Goal: Information Seeking & Learning: Check status

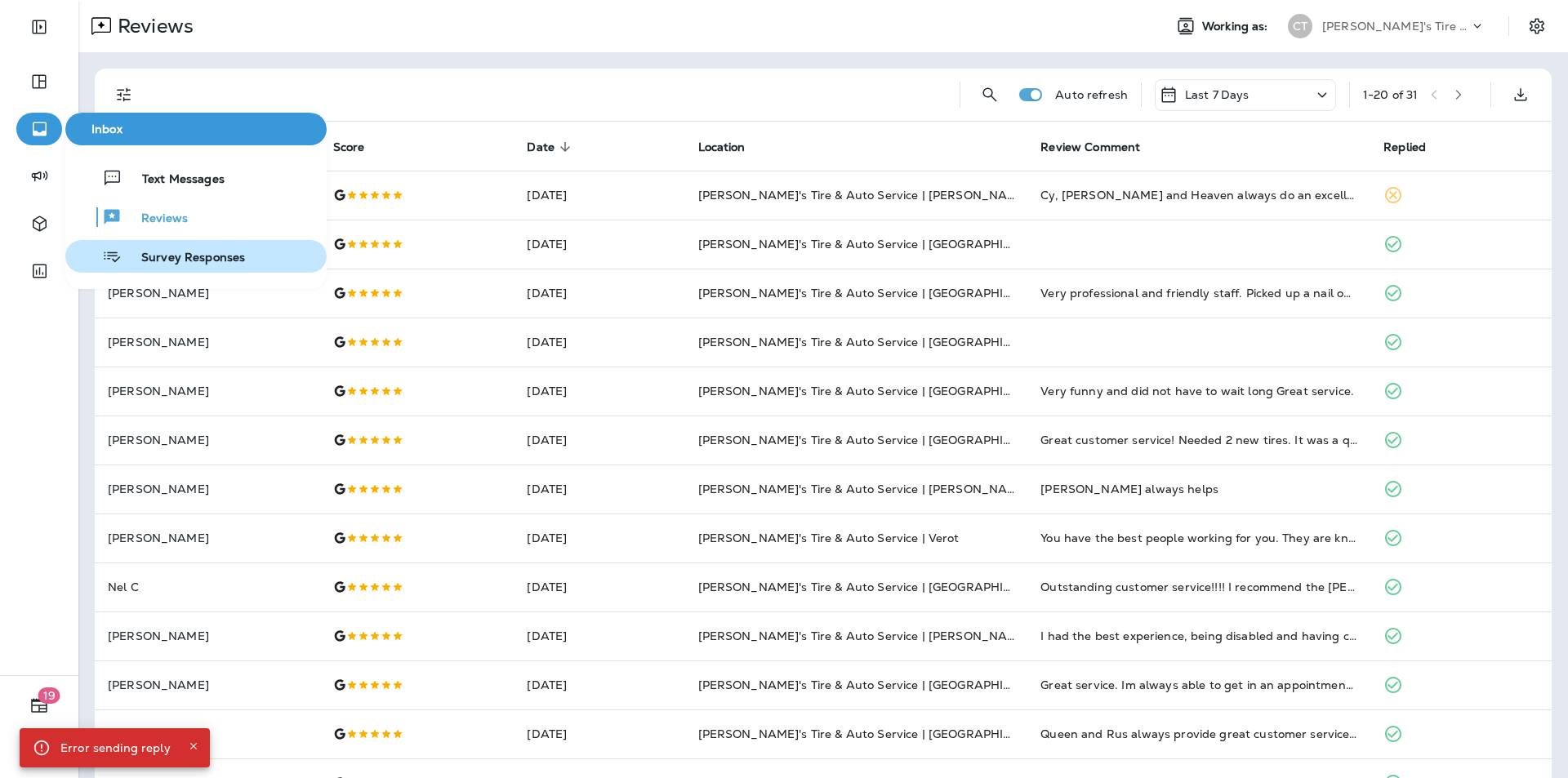
click at [158, 262] on span "Survey Responses" at bounding box center [183, 258] width 123 height 15
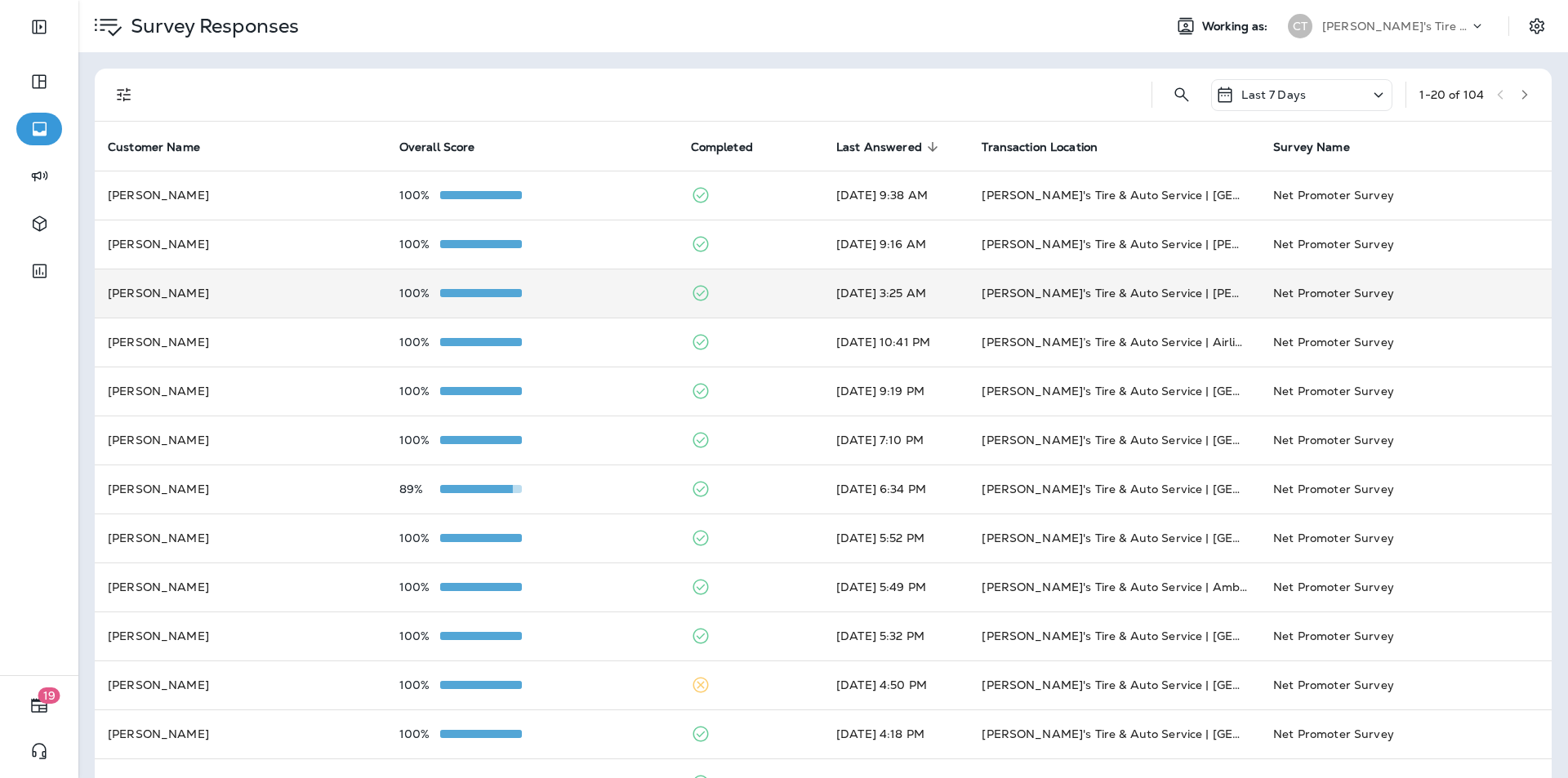
click at [590, 282] on td "100%" at bounding box center [532, 294] width 292 height 49
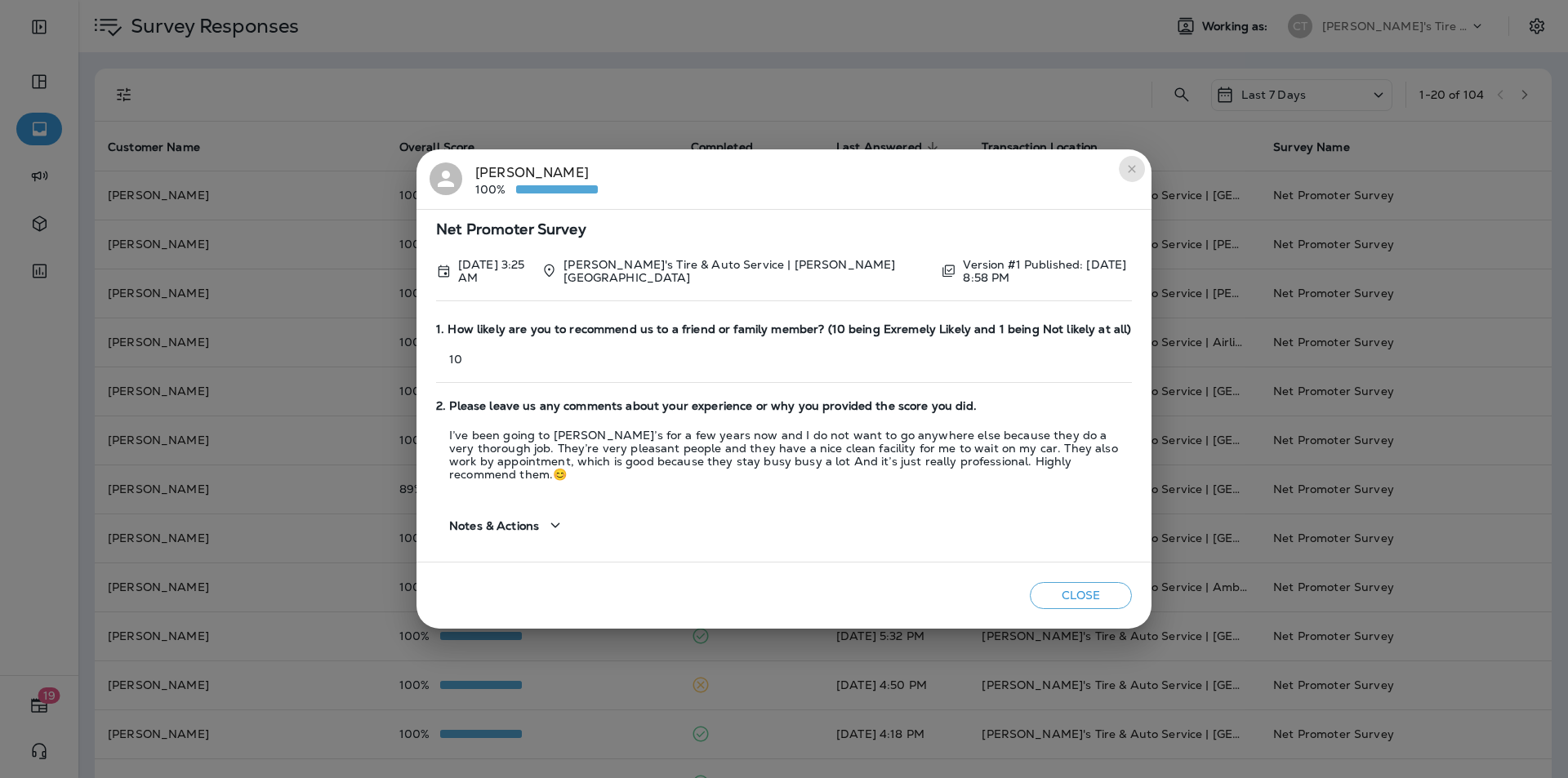
click at [1132, 171] on icon "close" at bounding box center [1132, 169] width 13 height 13
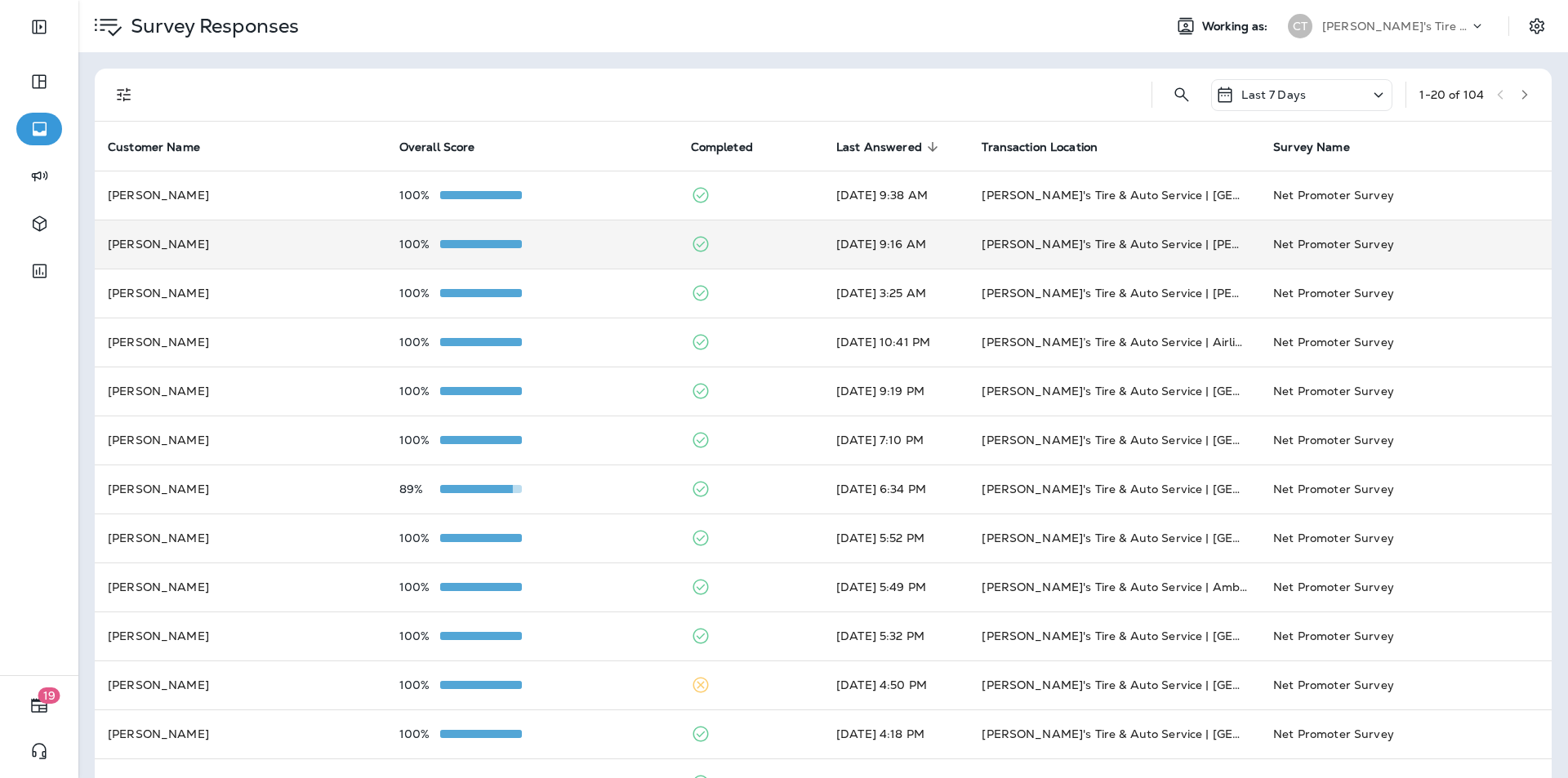
click at [620, 238] on div "100%" at bounding box center [531, 244] width 265 height 13
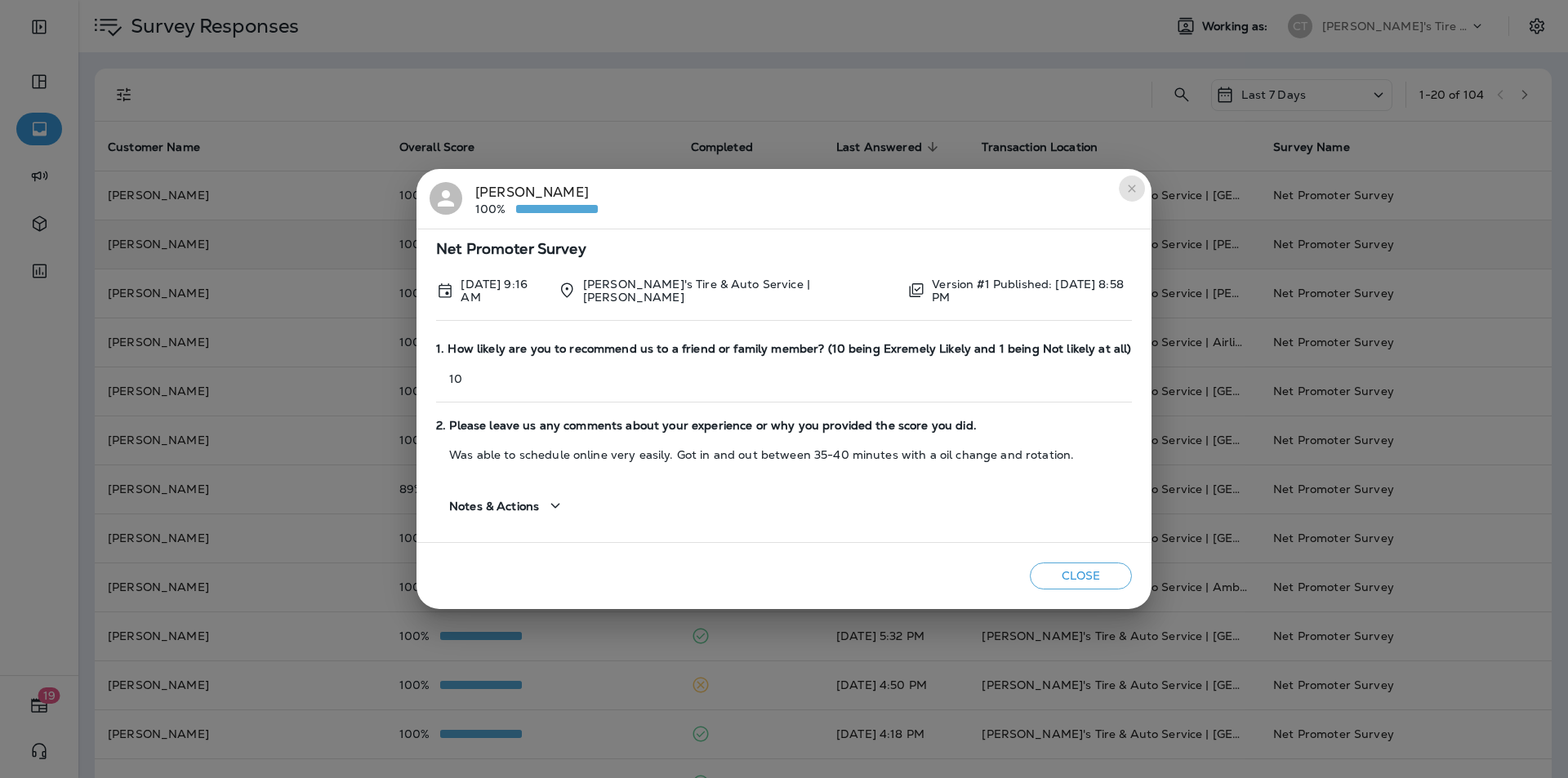
click at [1127, 192] on icon "close" at bounding box center [1131, 188] width 8 height 8
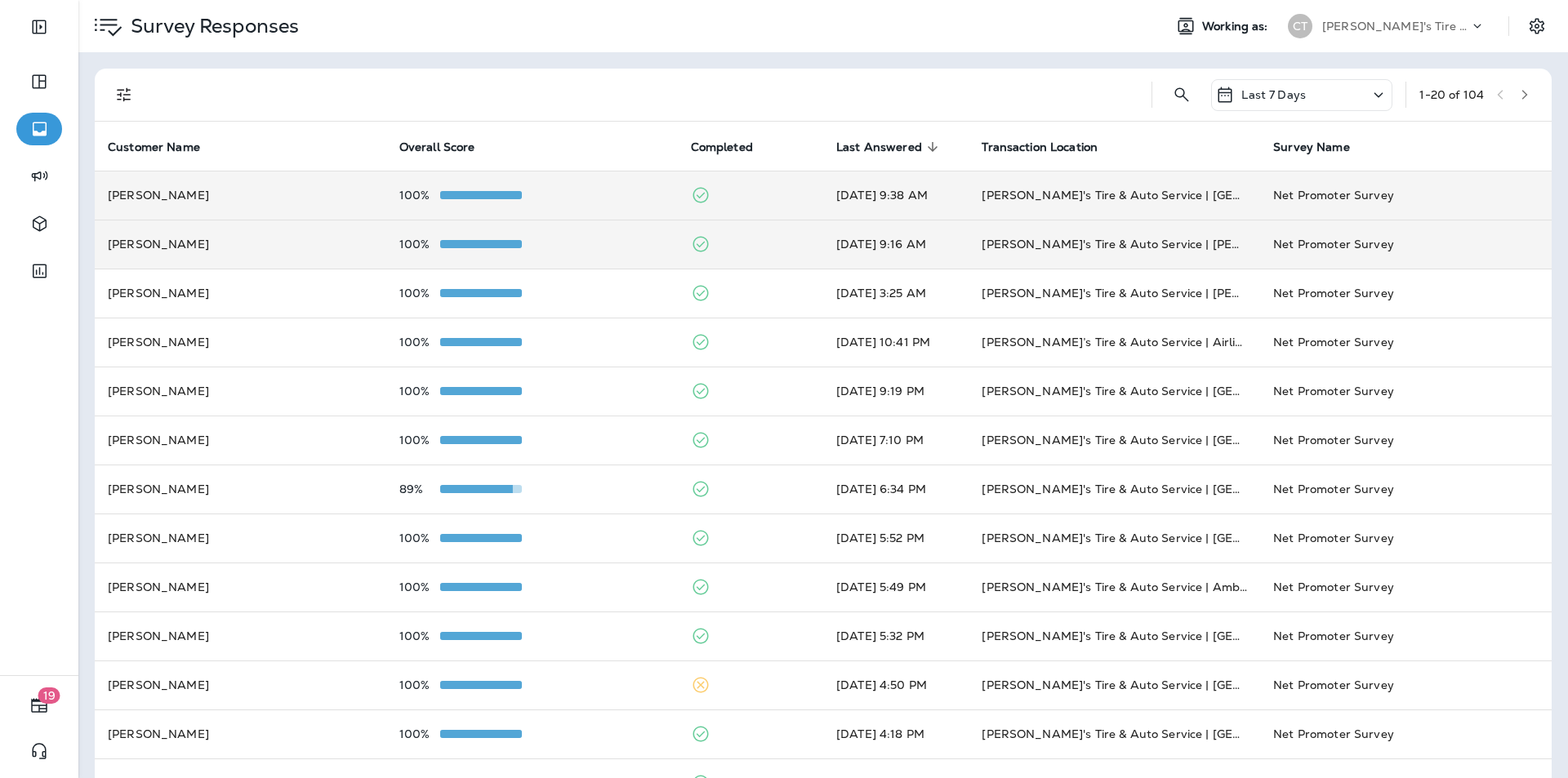
click at [614, 185] on td "100%" at bounding box center [532, 196] width 292 height 49
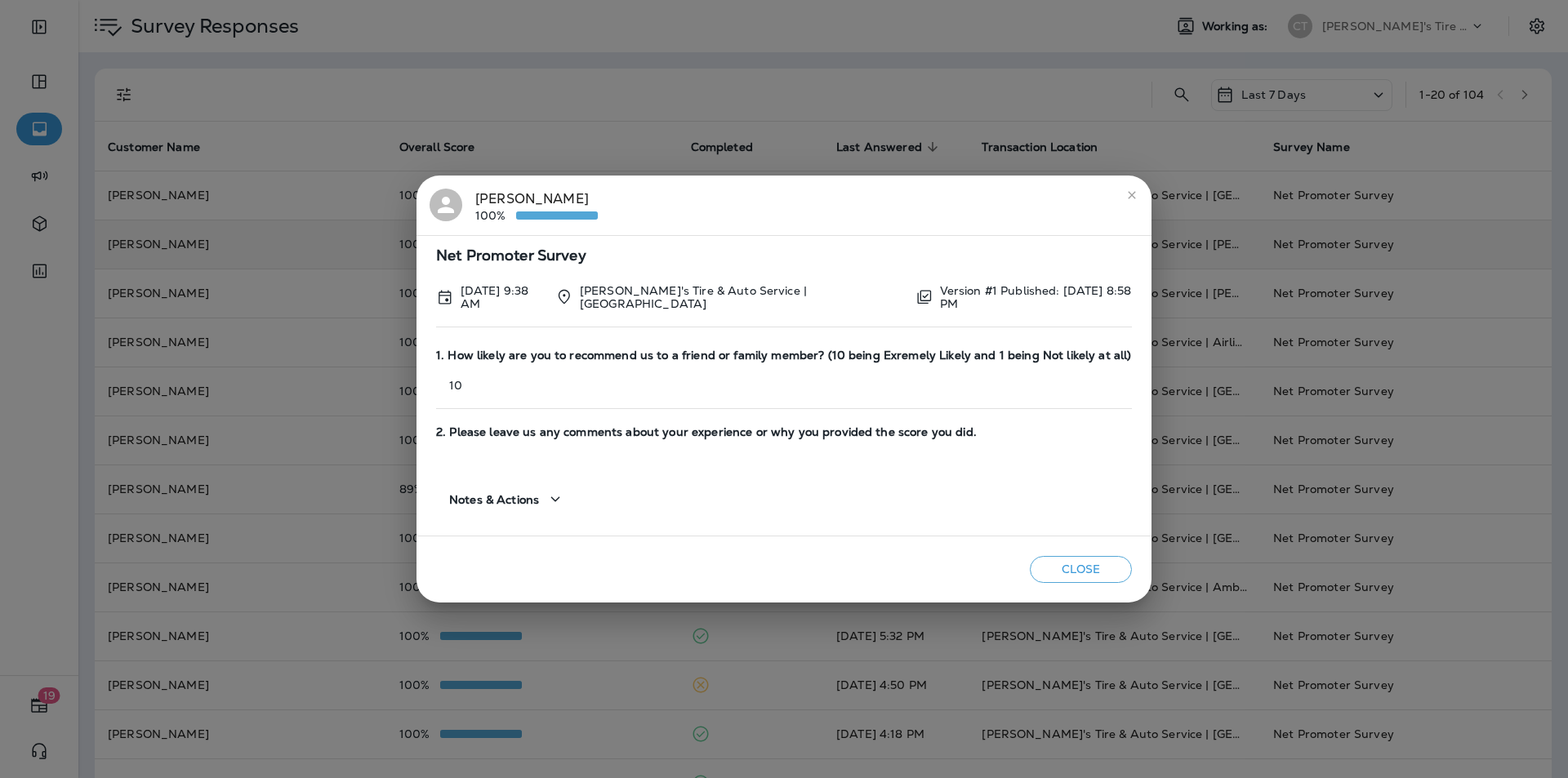
click at [1129, 199] on icon "close" at bounding box center [1132, 196] width 13 height 13
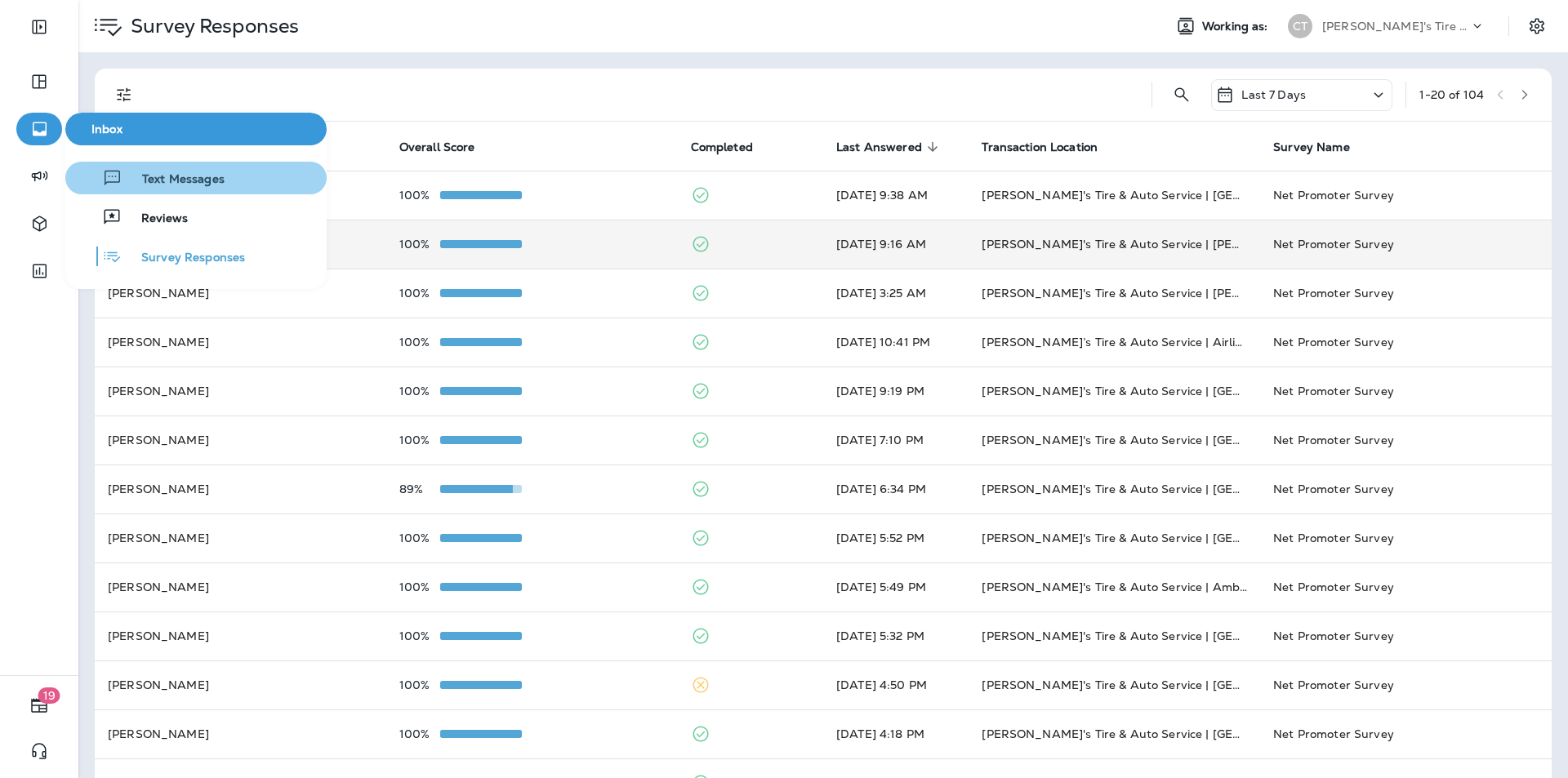
click at [161, 171] on div "Text Messages" at bounding box center [148, 178] width 153 height 20
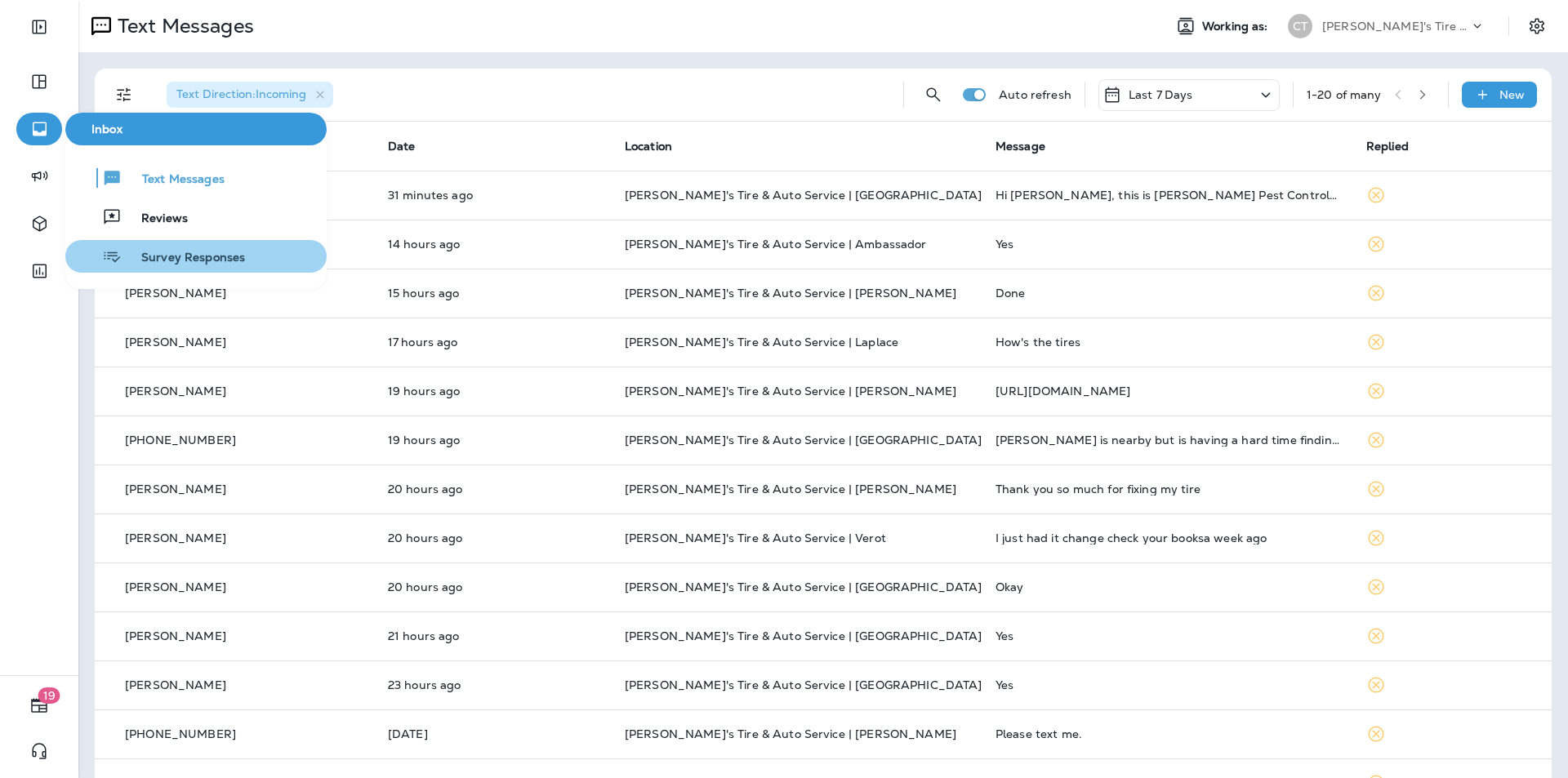
click at [178, 261] on span "Survey Responses" at bounding box center [183, 258] width 123 height 15
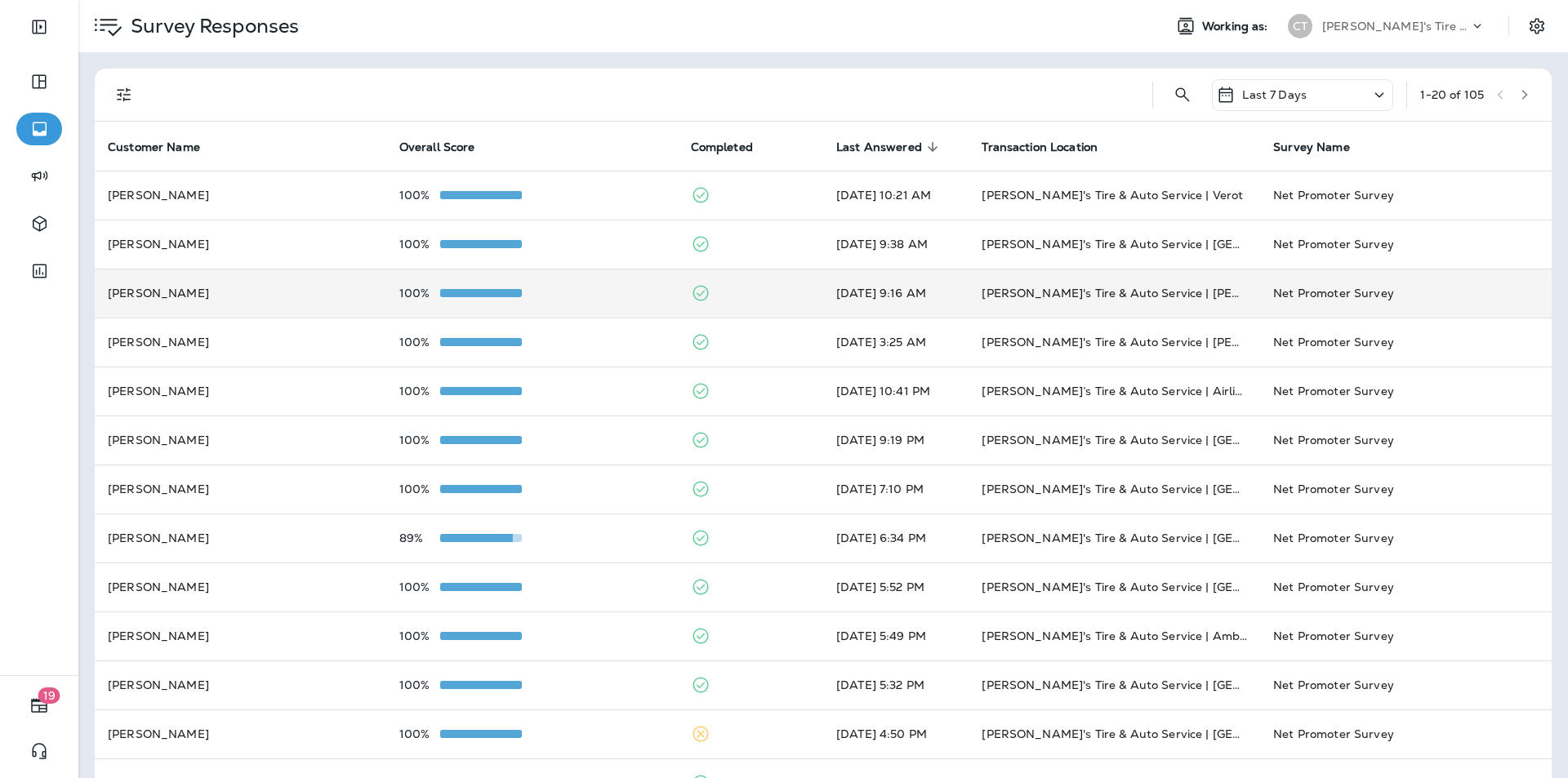
click at [603, 292] on div "100%" at bounding box center [531, 294] width 265 height 13
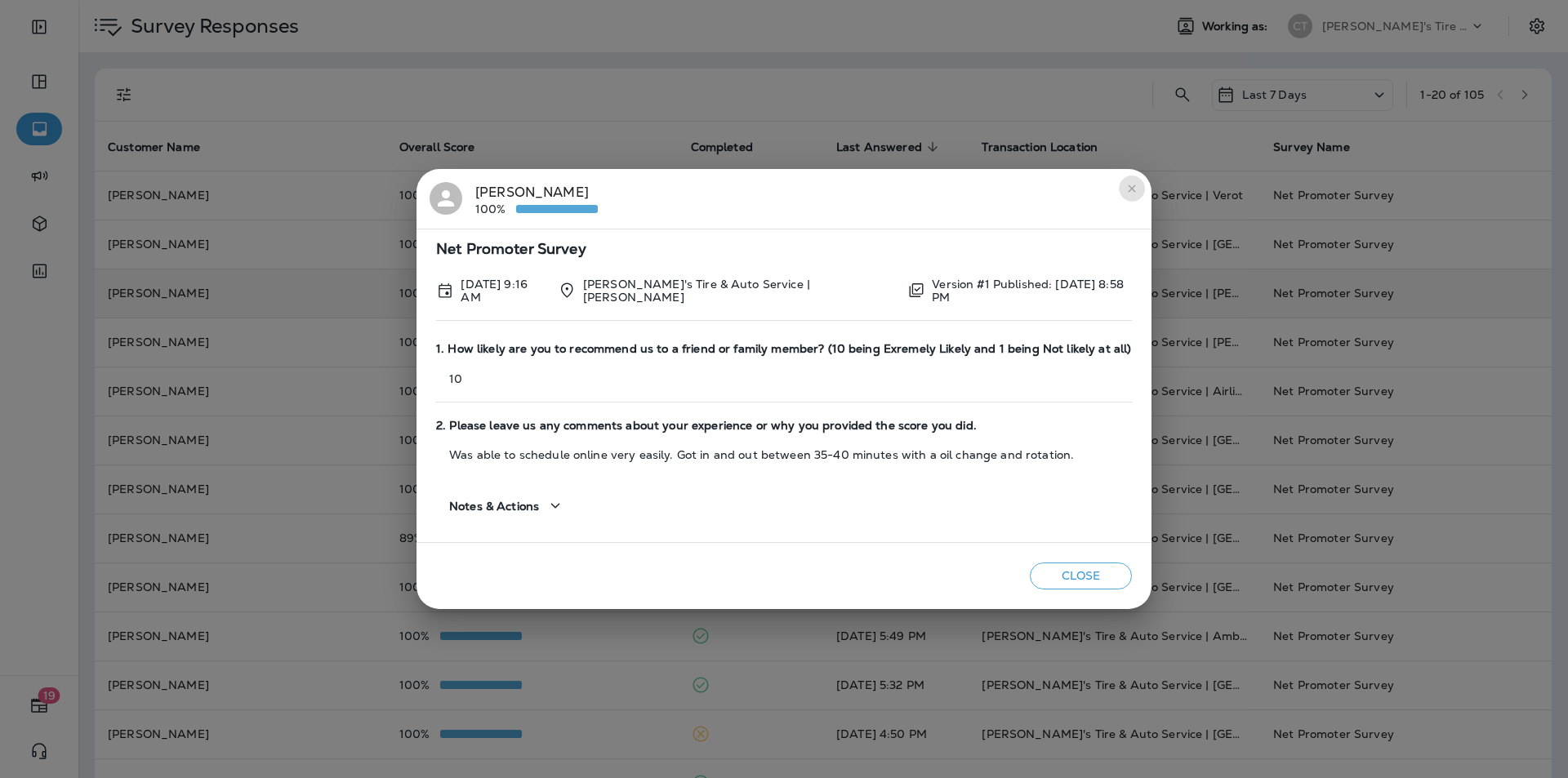
click at [1125, 187] on icon "close" at bounding box center [1132, 189] width 13 height 13
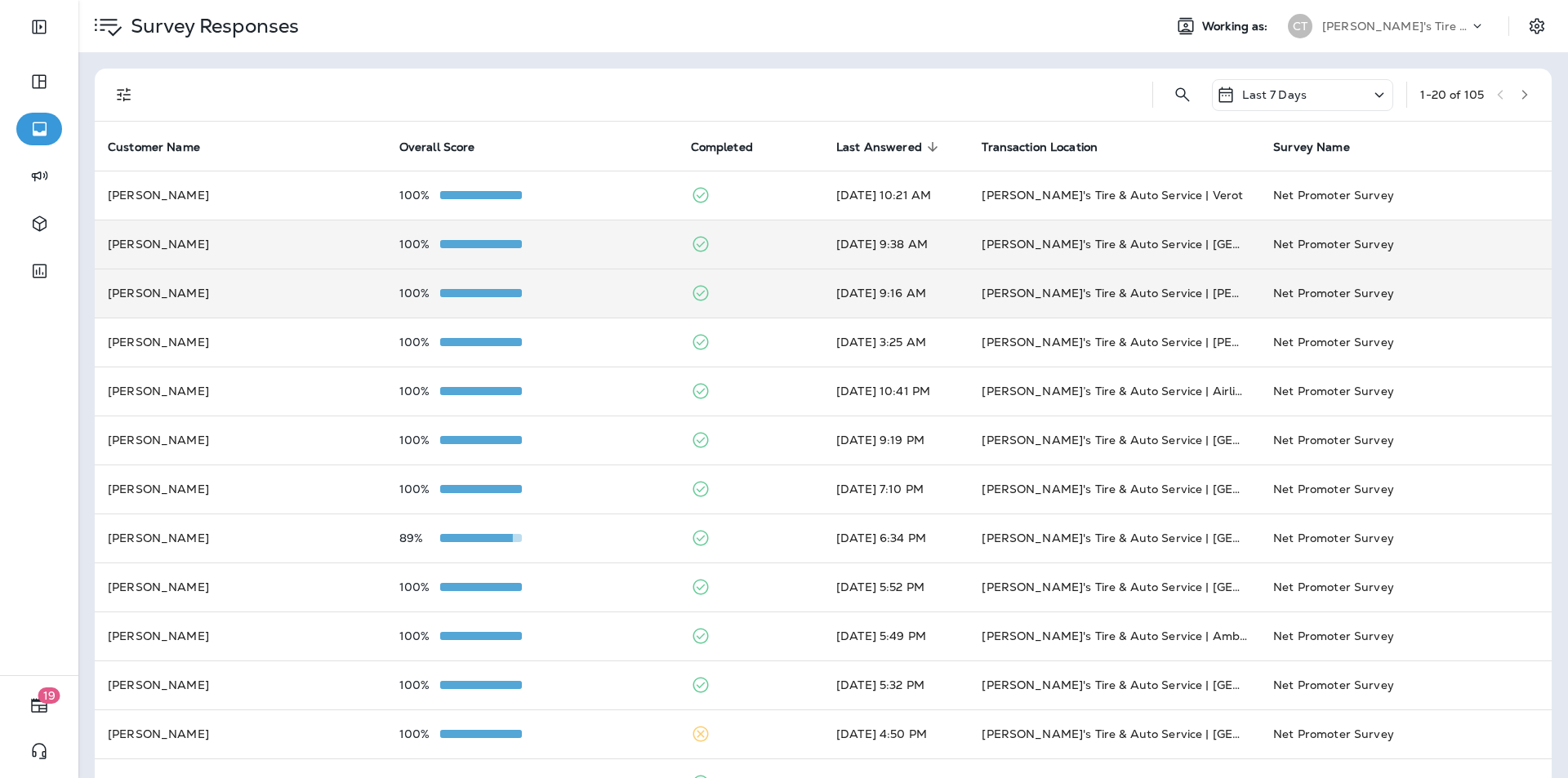
click at [595, 238] on div "100%" at bounding box center [531, 244] width 265 height 13
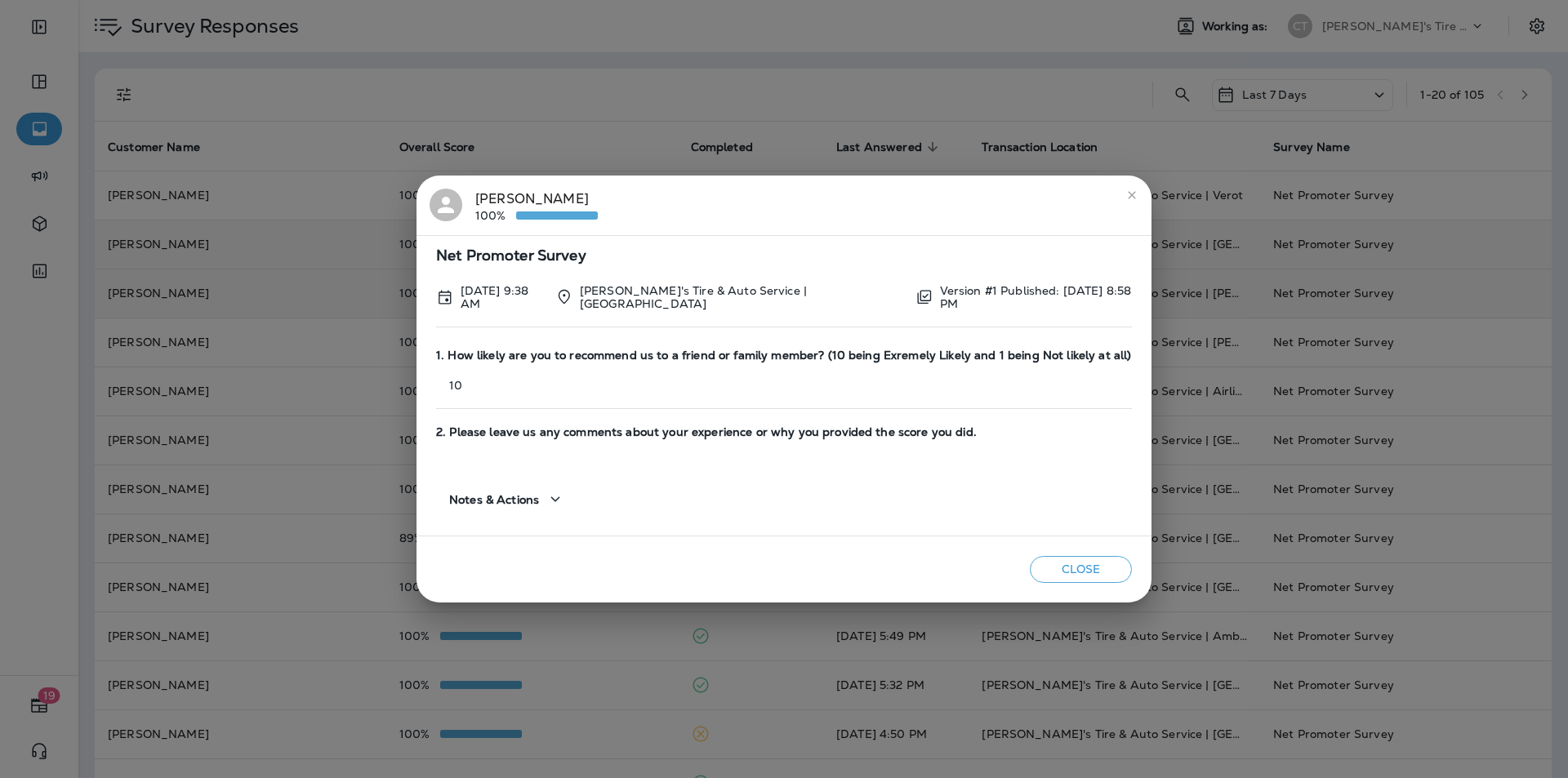
click at [1128, 191] on icon "close" at bounding box center [1132, 196] width 13 height 13
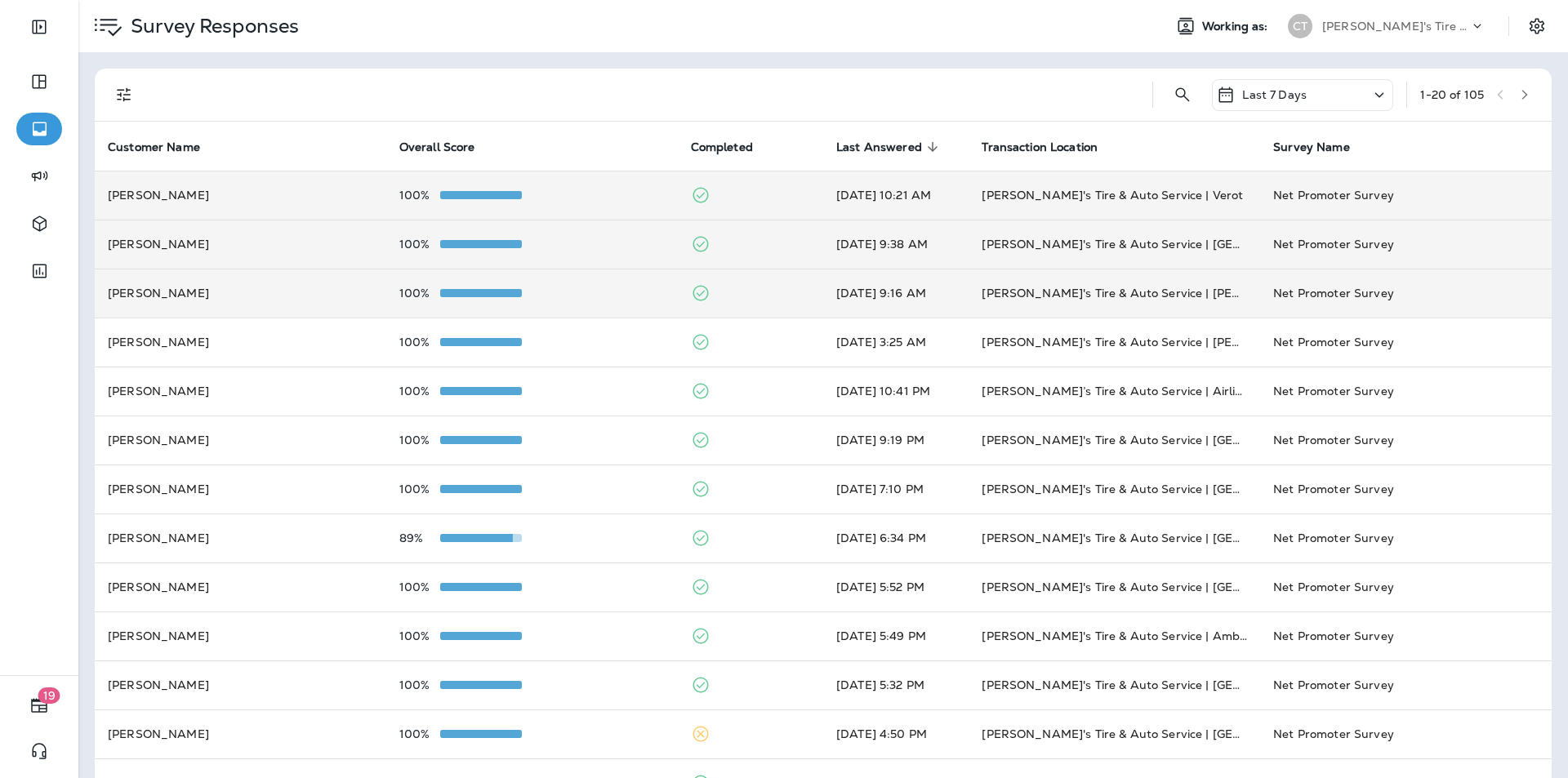
click at [573, 190] on div "100%" at bounding box center [531, 196] width 265 height 13
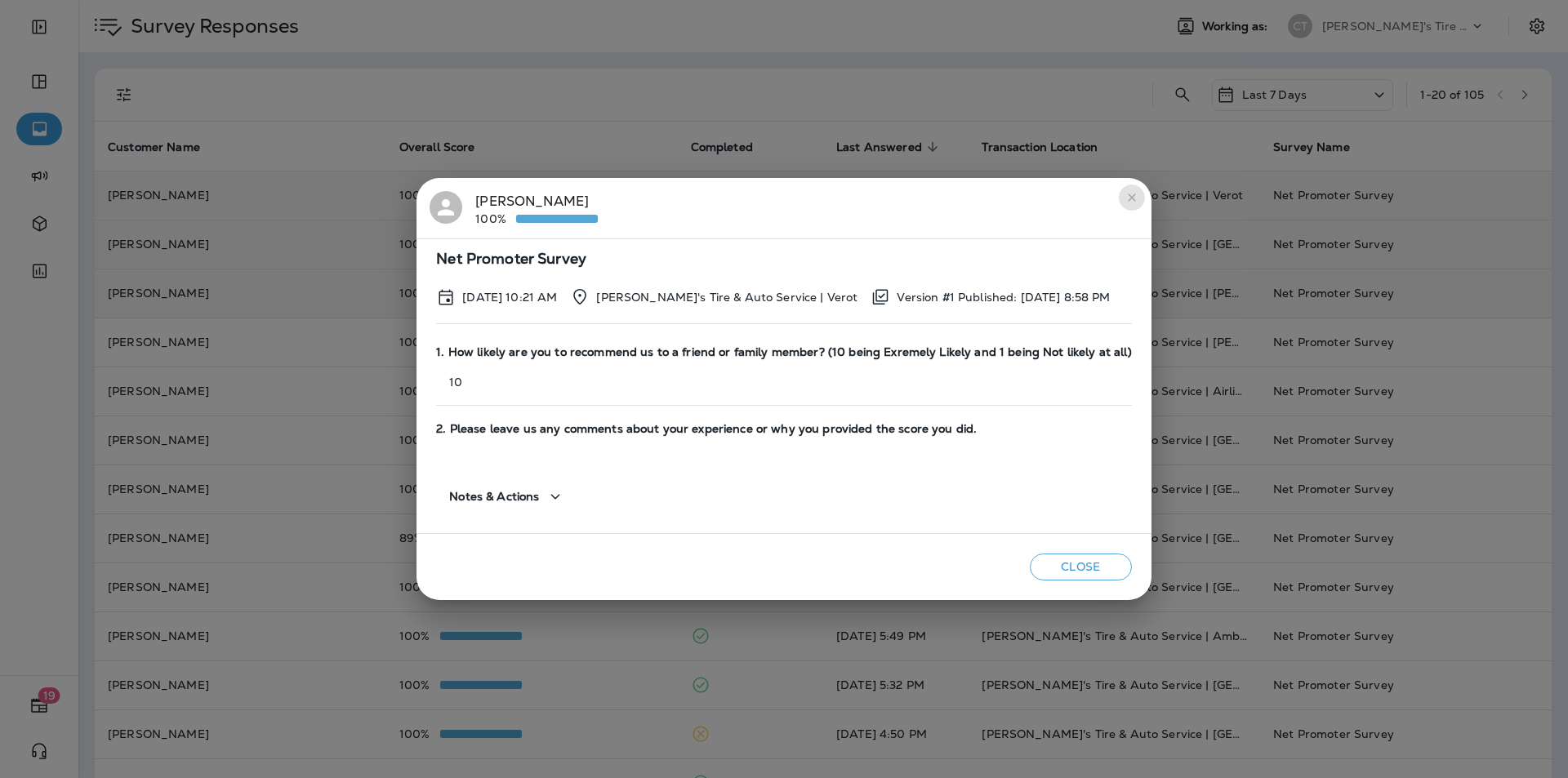
click at [1125, 195] on icon "close" at bounding box center [1132, 198] width 13 height 13
